Goal: Information Seeking & Learning: Understand process/instructions

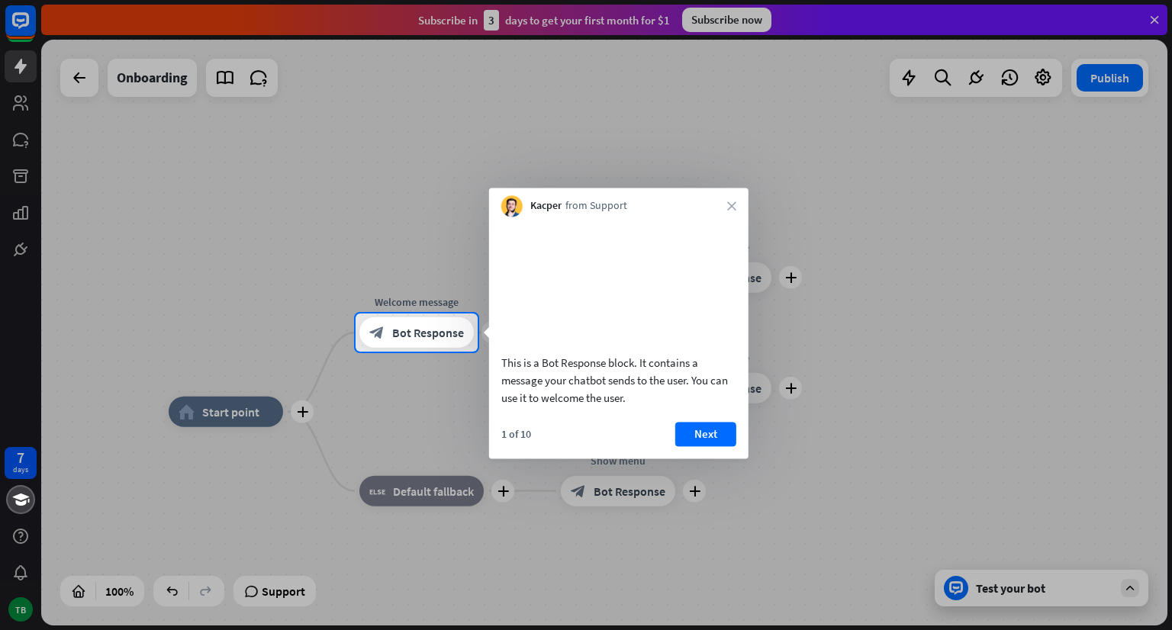
click at [235, 413] on div at bounding box center [586, 491] width 1172 height 278
click at [1019, 584] on div at bounding box center [586, 491] width 1172 height 278
click at [957, 587] on div at bounding box center [586, 491] width 1172 height 278
click at [1071, 581] on div at bounding box center [586, 491] width 1172 height 278
click at [699, 446] on button "Next" at bounding box center [705, 434] width 61 height 24
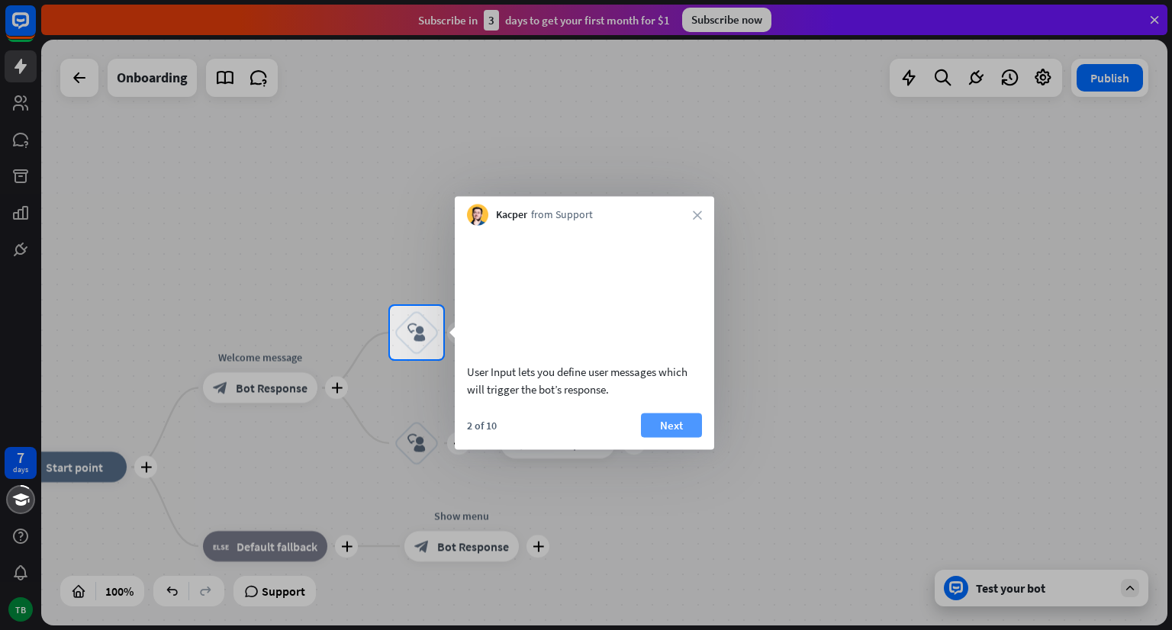
click at [690, 437] on button "Next" at bounding box center [671, 425] width 61 height 24
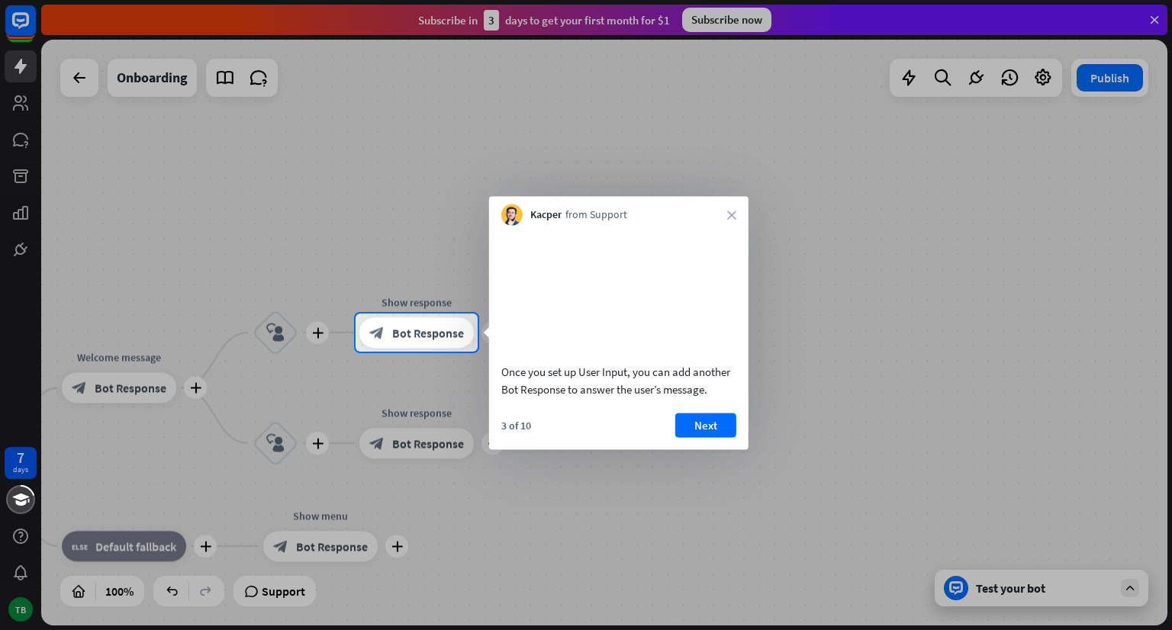
click at [992, 585] on div at bounding box center [586, 491] width 1172 height 278
click at [1087, 564] on div at bounding box center [586, 491] width 1172 height 278
click at [1016, 587] on div at bounding box center [586, 491] width 1172 height 278
click at [1020, 590] on div at bounding box center [586, 491] width 1172 height 278
click at [719, 437] on button "Next" at bounding box center [705, 425] width 61 height 24
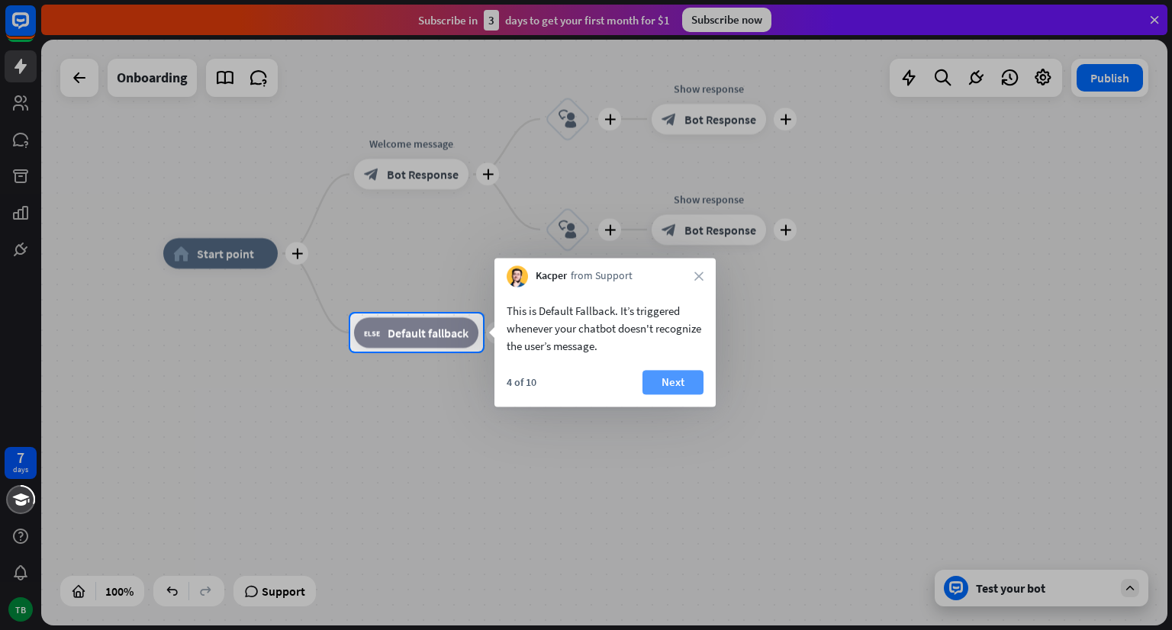
click at [652, 379] on button "Next" at bounding box center [672, 382] width 61 height 24
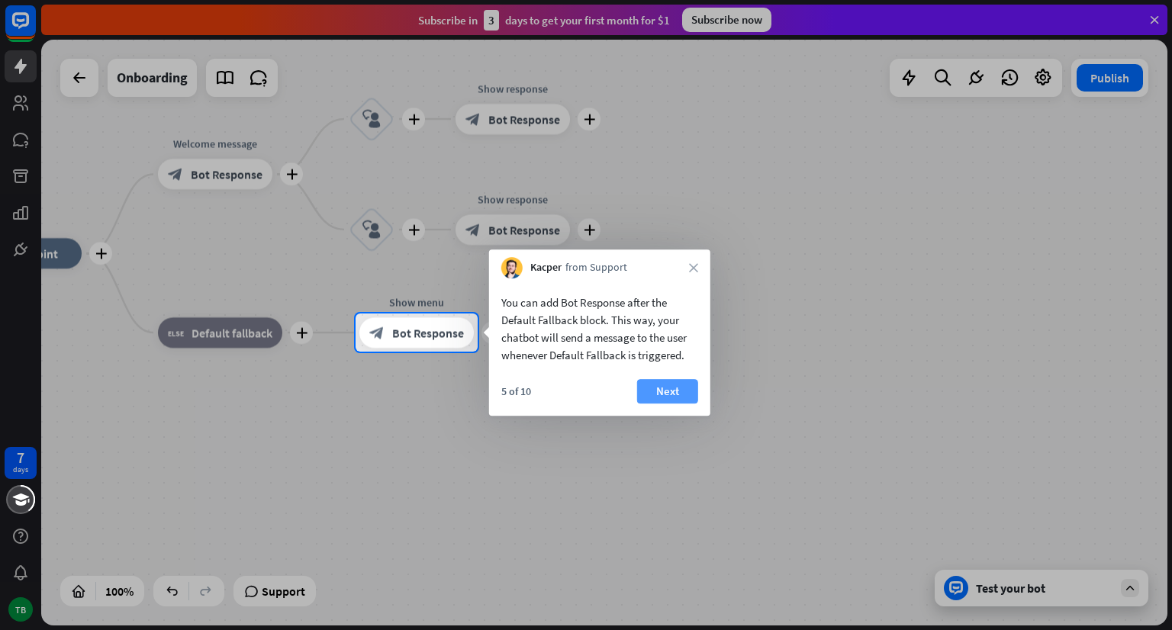
click at [680, 390] on button "Next" at bounding box center [667, 391] width 61 height 24
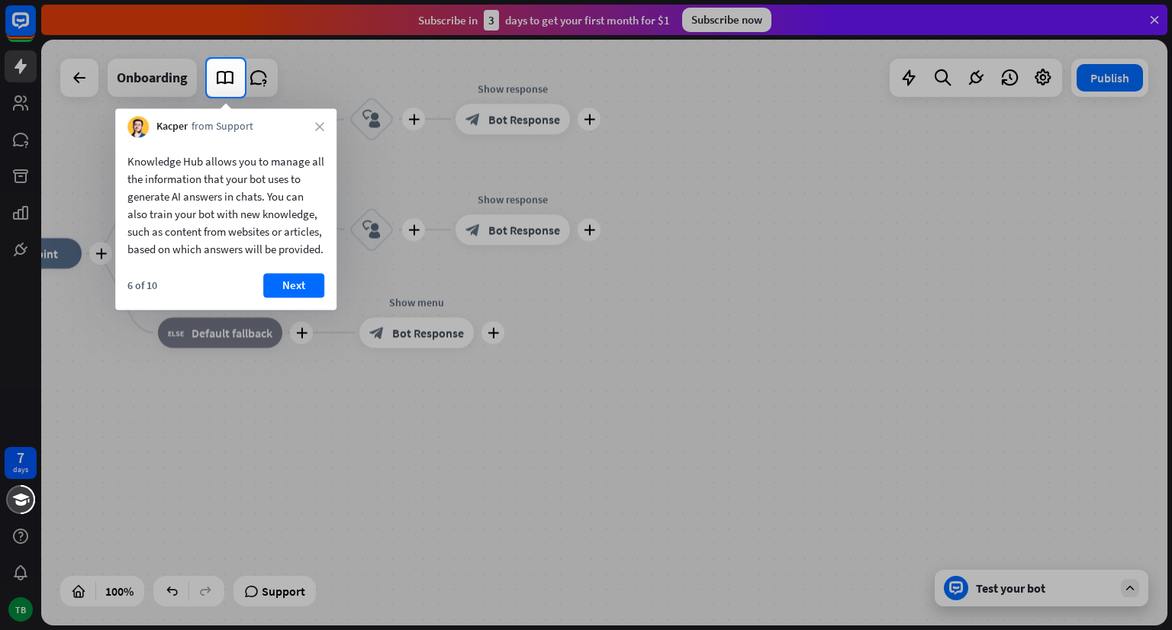
click at [989, 581] on div at bounding box center [586, 363] width 1172 height 533
